Goal: Task Accomplishment & Management: Use online tool/utility

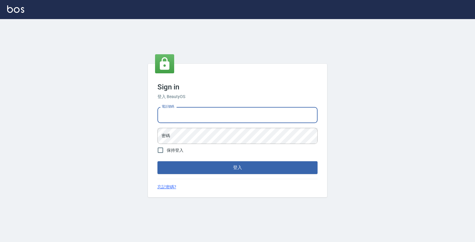
click at [236, 119] on input "電話號碼" at bounding box center [237, 115] width 160 height 16
type input "4265909"
click at [157, 162] on button "登入" at bounding box center [237, 168] width 160 height 13
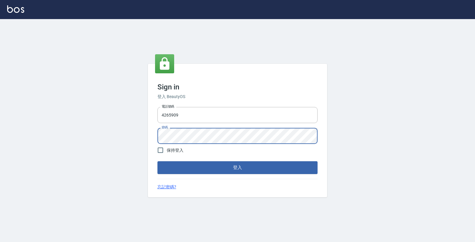
click at [157, 162] on button "登入" at bounding box center [237, 168] width 160 height 13
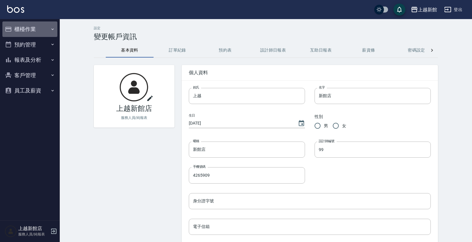
click at [57, 32] on button "櫃檯作業" at bounding box center [29, 29] width 55 height 16
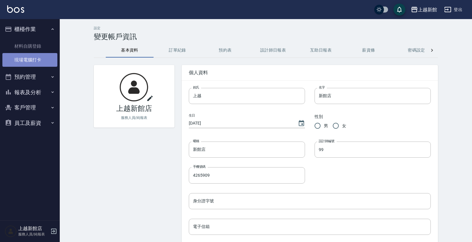
click at [54, 54] on link "現場電腦打卡" at bounding box center [29, 60] width 55 height 14
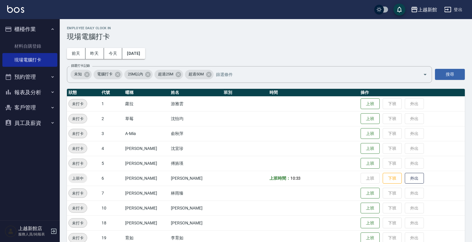
scroll to position [37, 0]
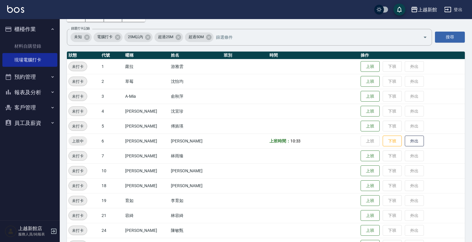
drag, startPoint x: 337, startPoint y: 141, endPoint x: 332, endPoint y: 157, distance: 16.6
drag, startPoint x: 332, startPoint y: 157, endPoint x: 346, endPoint y: 175, distance: 23.6
click at [346, 175] on td at bounding box center [313, 171] width 91 height 15
click at [359, 173] on td "上班 下班 外出" at bounding box center [412, 171] width 106 height 15
click at [360, 172] on button "上班" at bounding box center [369, 171] width 19 height 10
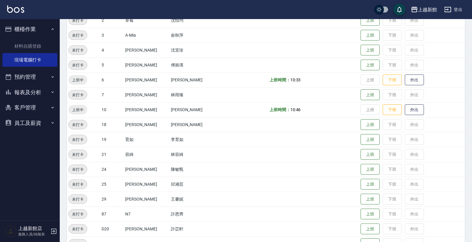
scroll to position [112, 0]
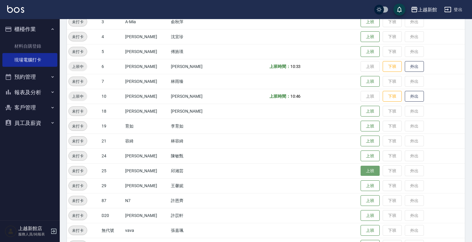
click at [360, 172] on button "上班" at bounding box center [369, 171] width 19 height 10
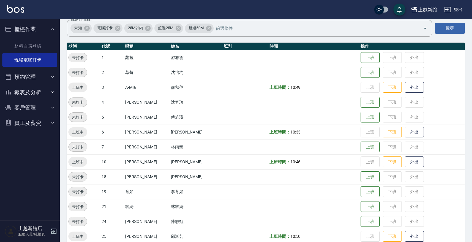
scroll to position [0, 0]
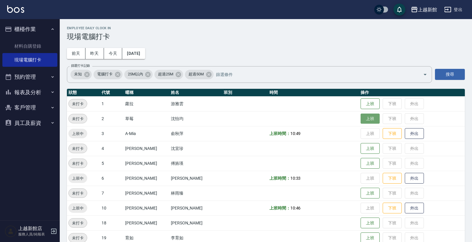
click at [361, 117] on button "上班" at bounding box center [369, 119] width 19 height 10
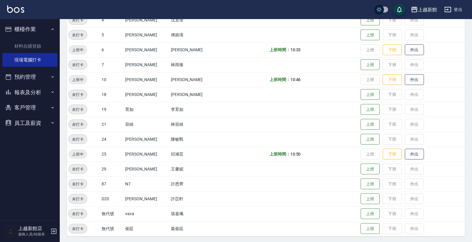
scroll to position [130, 0]
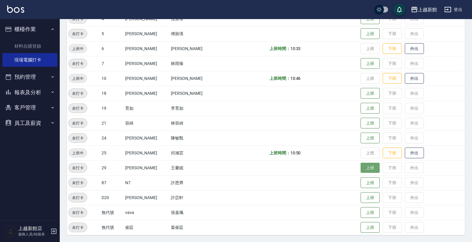
click at [360, 167] on button "上班" at bounding box center [369, 168] width 19 height 10
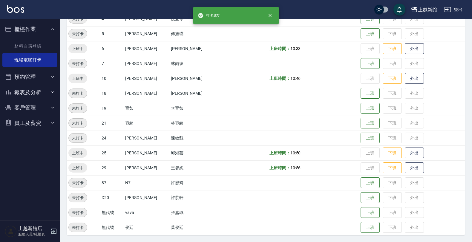
scroll to position [93, 0]
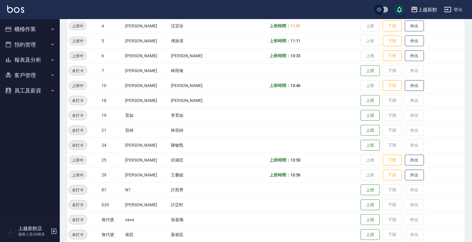
scroll to position [130, 0]
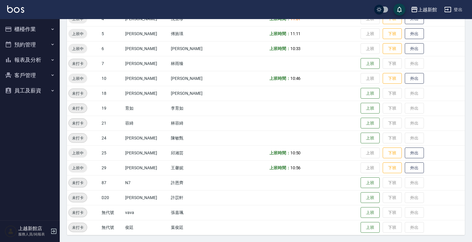
click at [350, 125] on td at bounding box center [313, 123] width 91 height 15
click at [359, 124] on td "上班 下班 外出" at bounding box center [412, 123] width 106 height 15
click at [360, 126] on button "上班" at bounding box center [369, 123] width 19 height 10
